Goal: Transaction & Acquisition: Purchase product/service

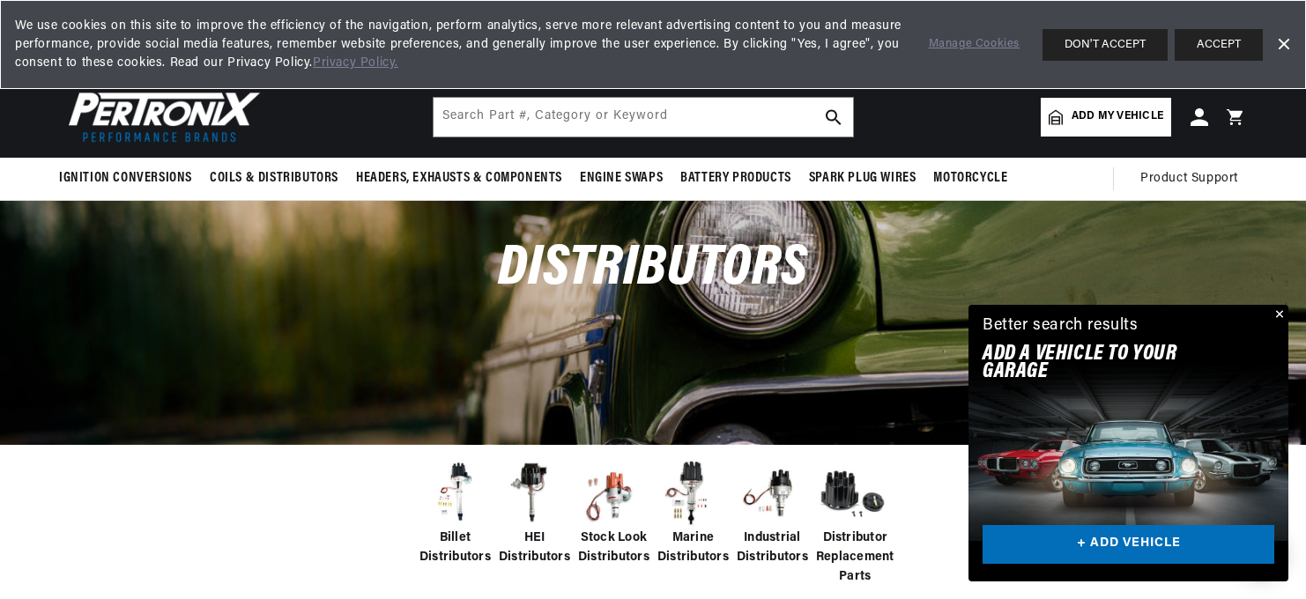
click at [1273, 305] on button "Close" at bounding box center [1278, 315] width 21 height 21
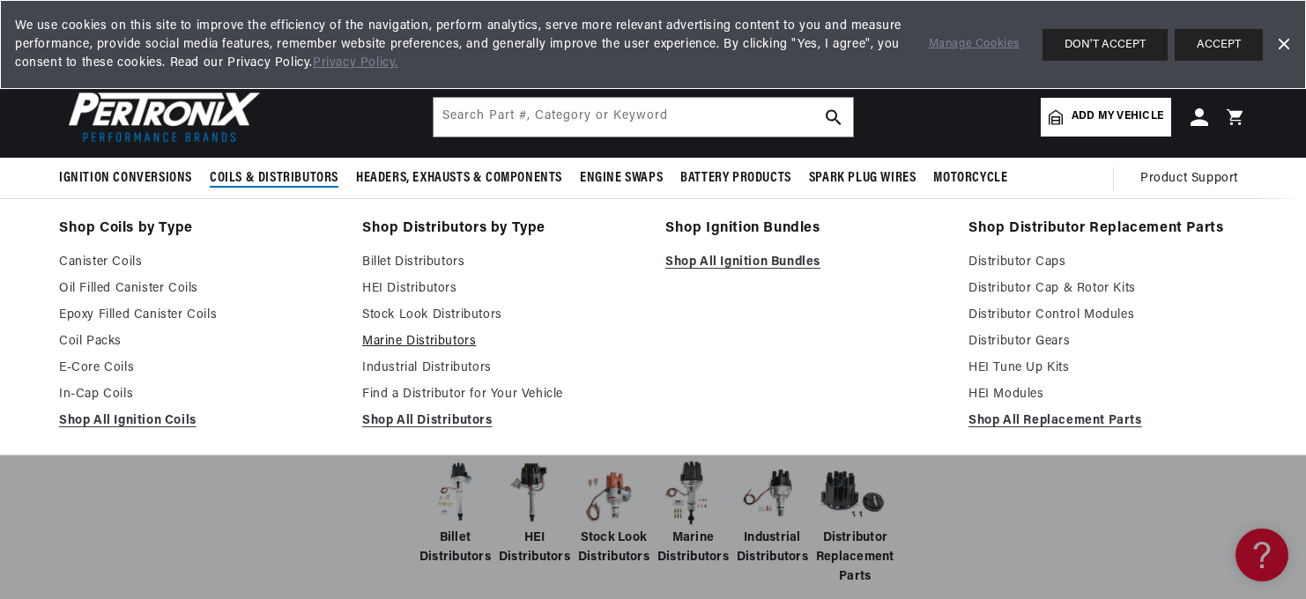
scroll to position [0, 802]
click at [406, 353] on link "Marine Distributors" at bounding box center [501, 341] width 279 height 21
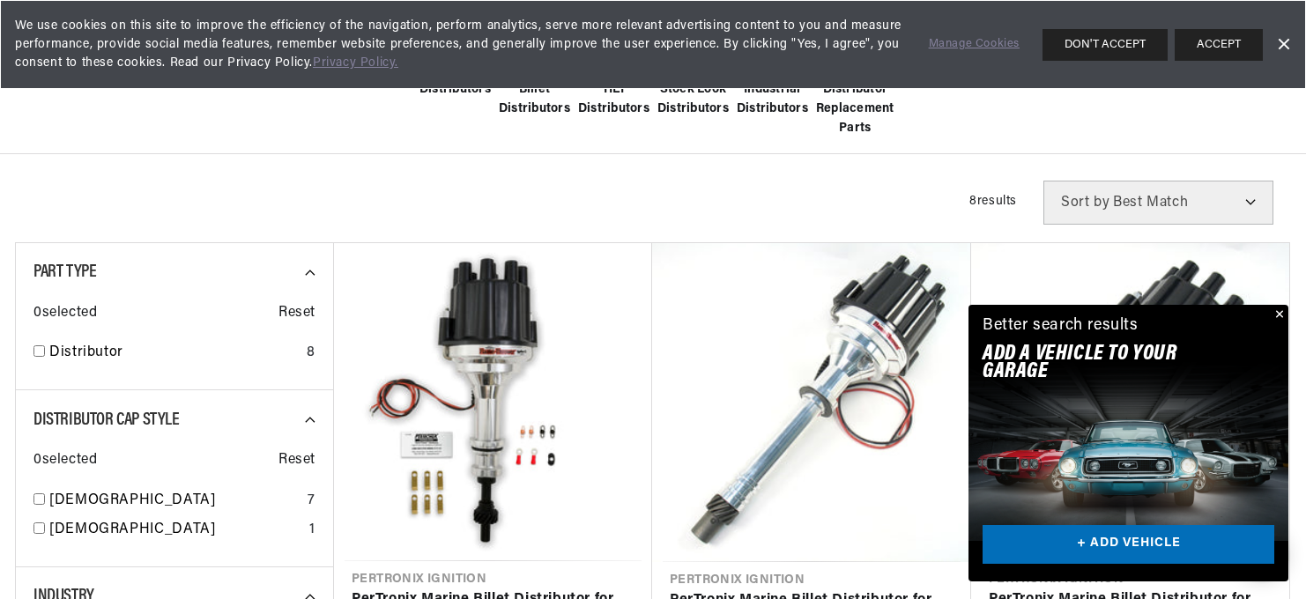
click at [1273, 305] on button "Close" at bounding box center [1278, 315] width 21 height 21
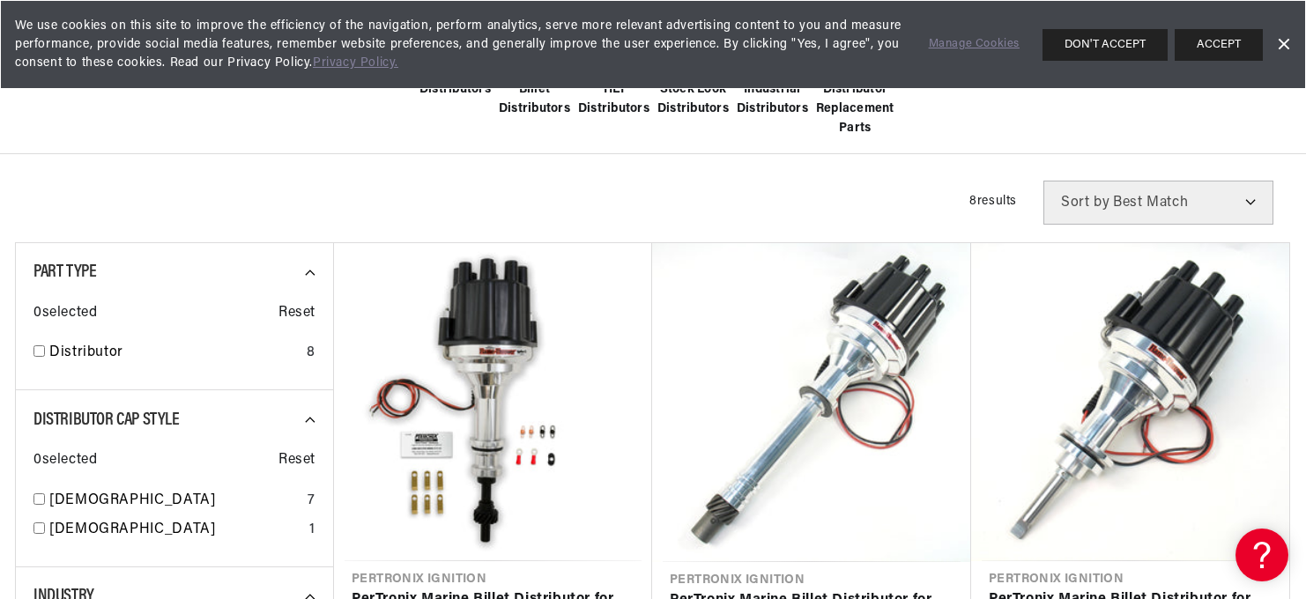
click at [895, 139] on span "Distributor Replacement Parts" at bounding box center [855, 109] width 78 height 59
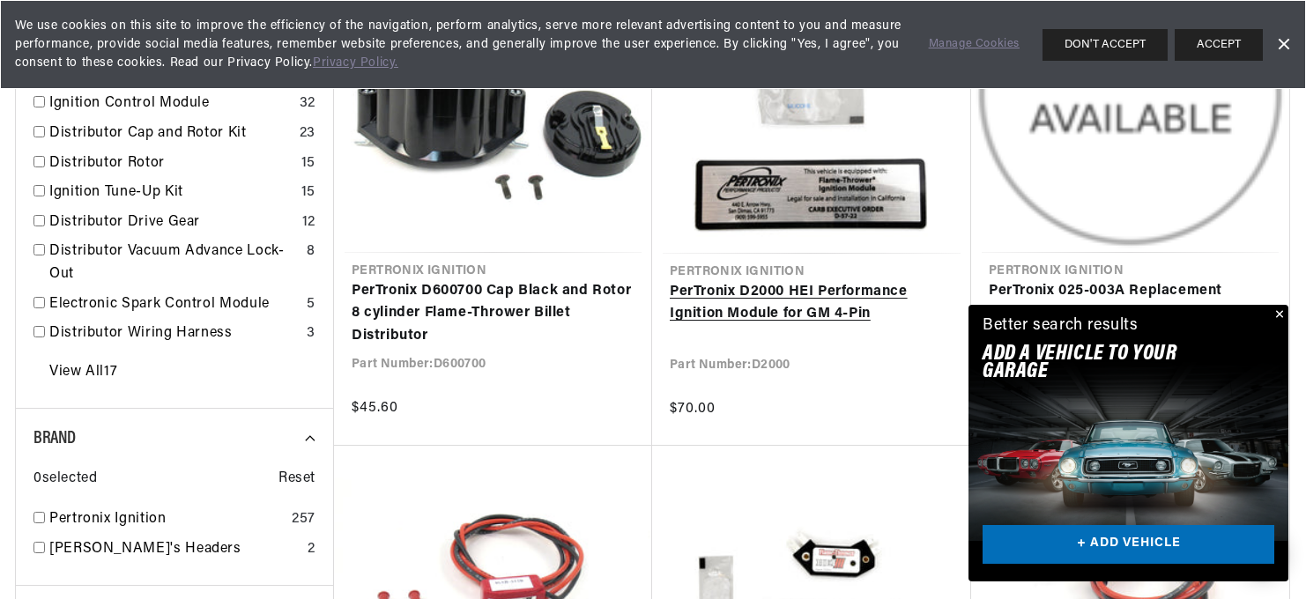
scroll to position [601, 0]
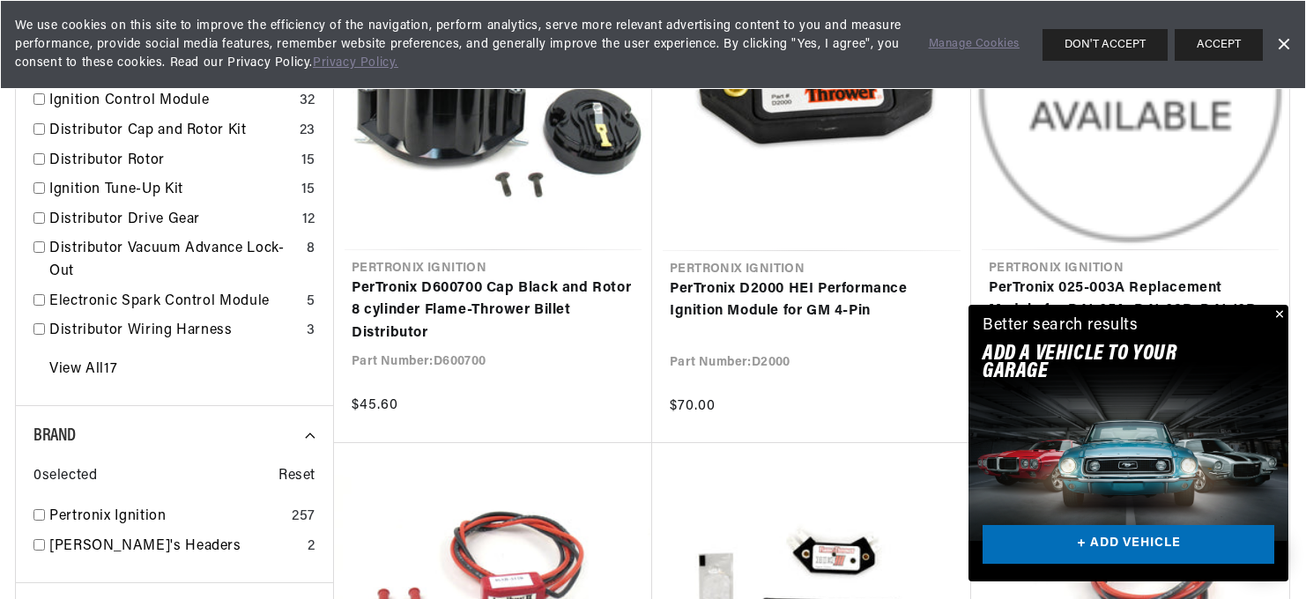
click at [1274, 305] on button "Close" at bounding box center [1278, 315] width 21 height 21
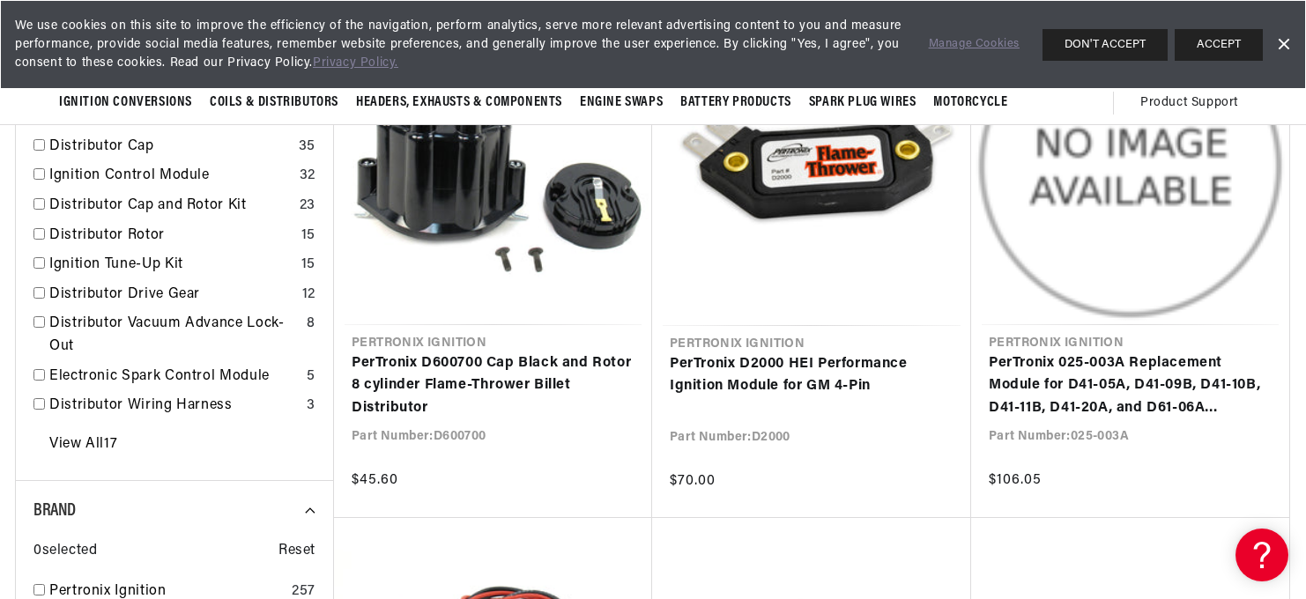
scroll to position [0, 802]
click at [194, 129] on link "Distributor Ignition Pickup Magnet" at bounding box center [170, 117] width 242 height 23
checkbox input "true"
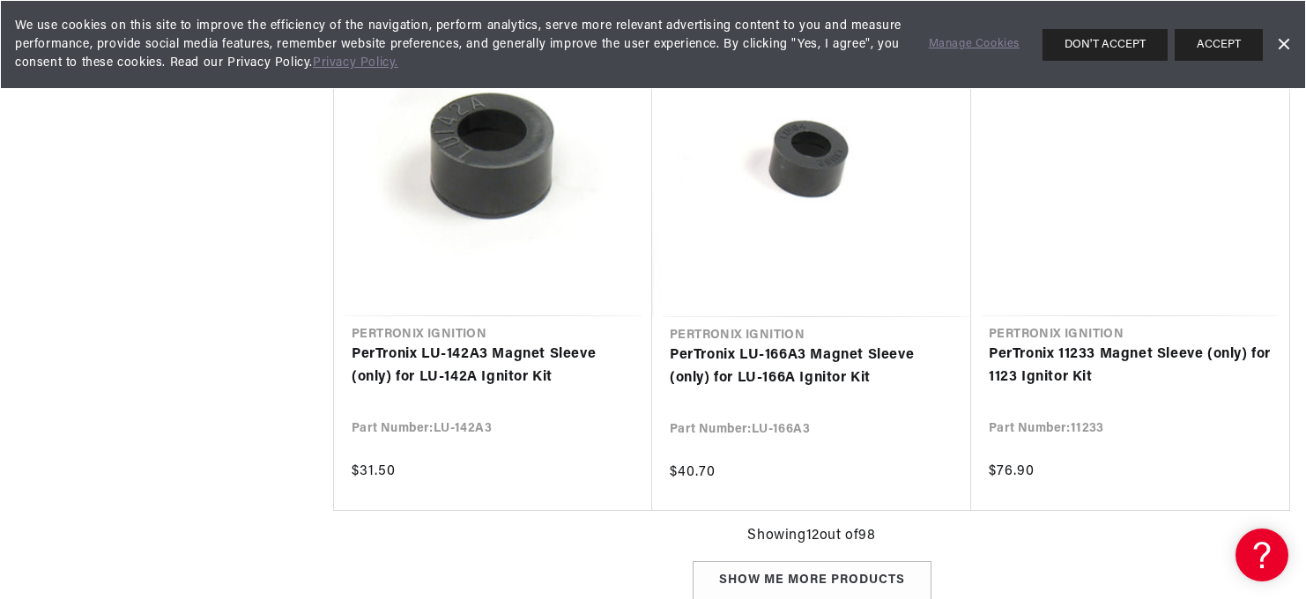
scroll to position [2084, 0]
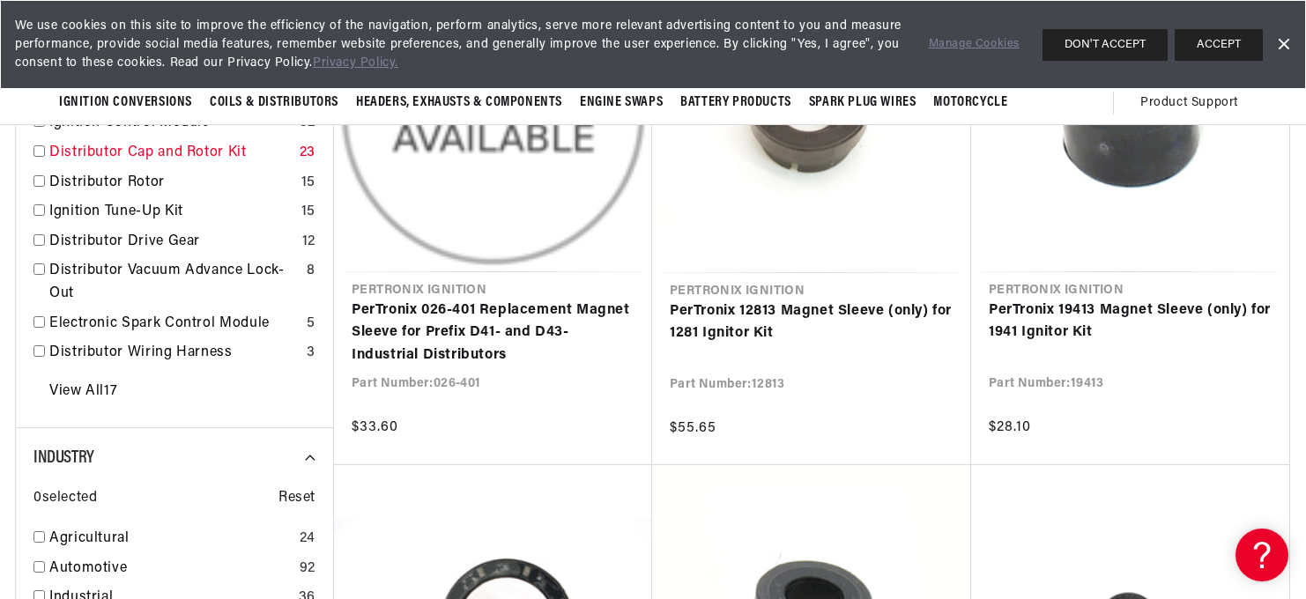
click at [190, 165] on link "Distributor Cap and Rotor Kit" at bounding box center [170, 153] width 243 height 23
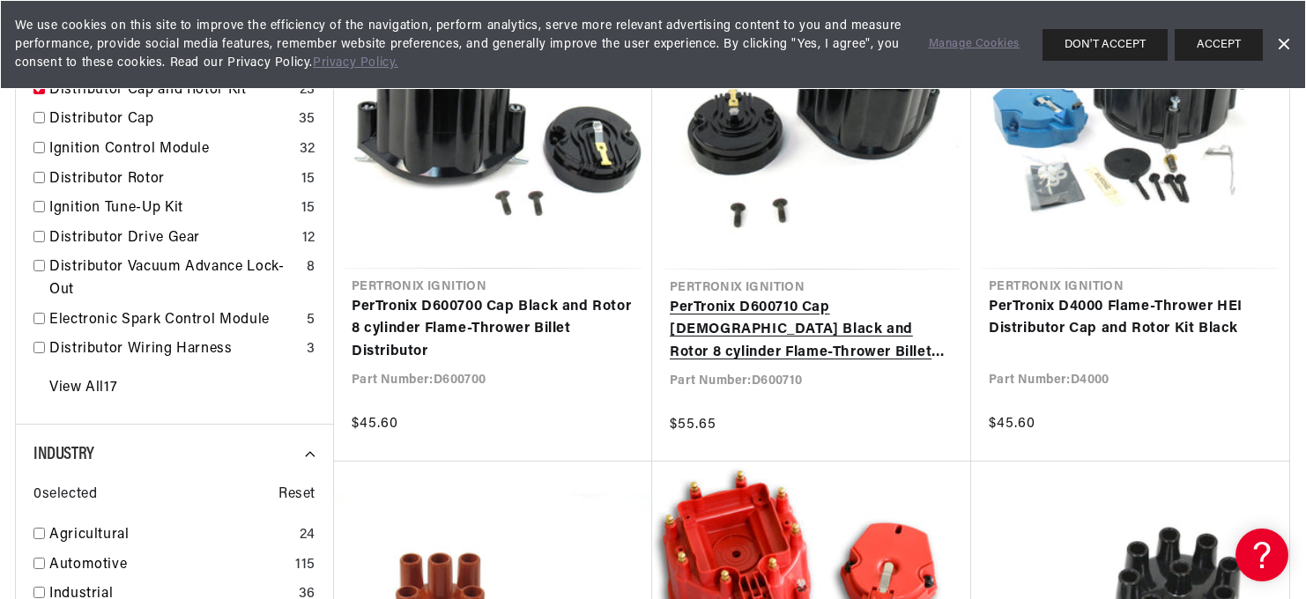
click at [850, 297] on link "PerTronix D600710 Cap Male Black and Rotor 8 cylinder Flame-Thrower Billet Dist…" at bounding box center [812, 331] width 284 height 68
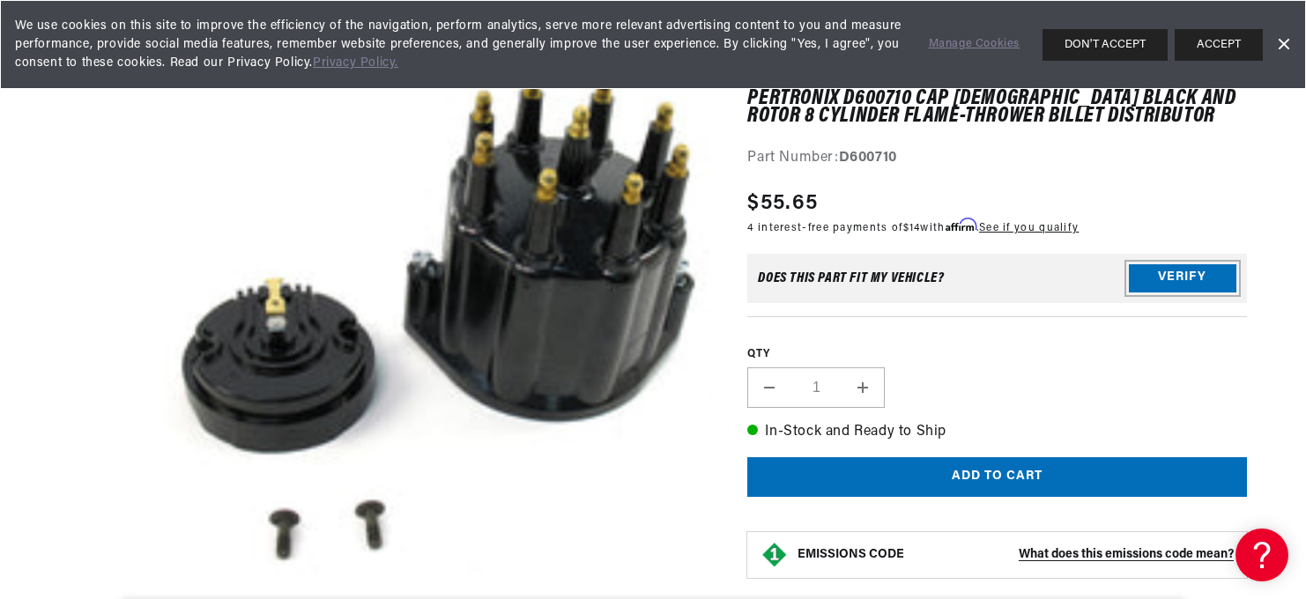
click at [1136, 293] on button "Verify" at bounding box center [1183, 278] width 108 height 28
